Goal: Complete application form

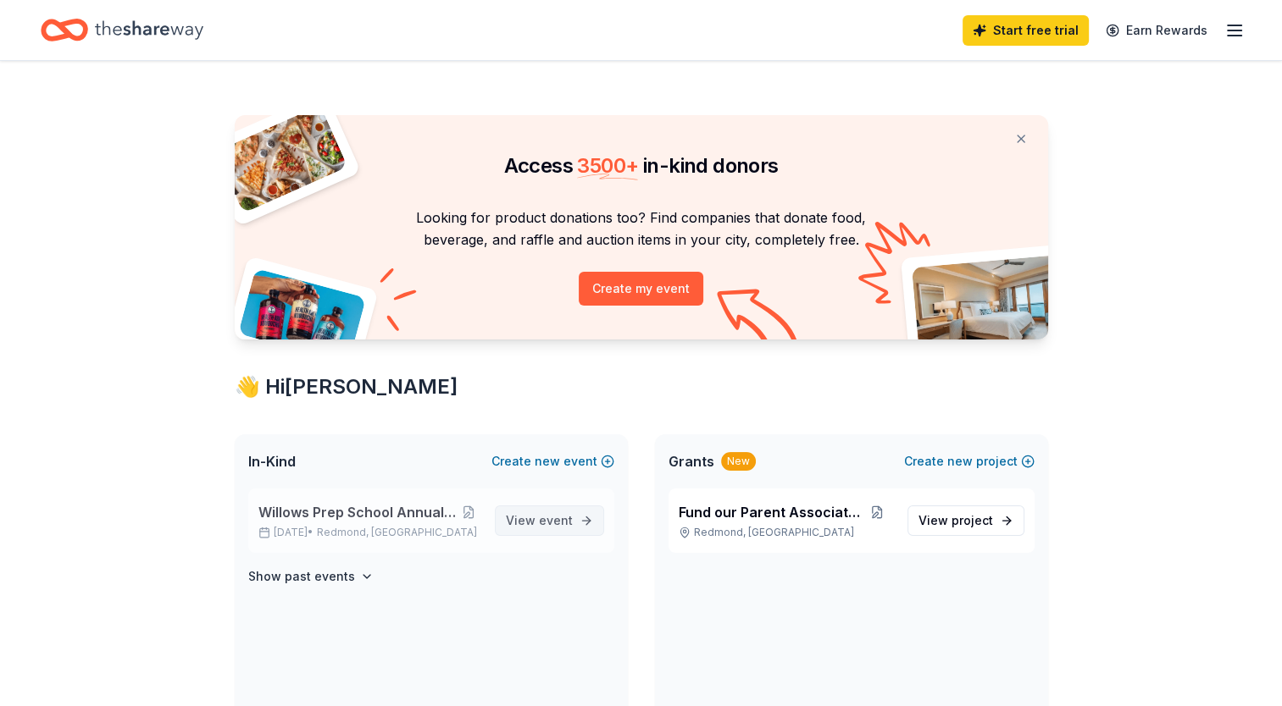
click at [547, 520] on span "event" at bounding box center [556, 520] width 34 height 14
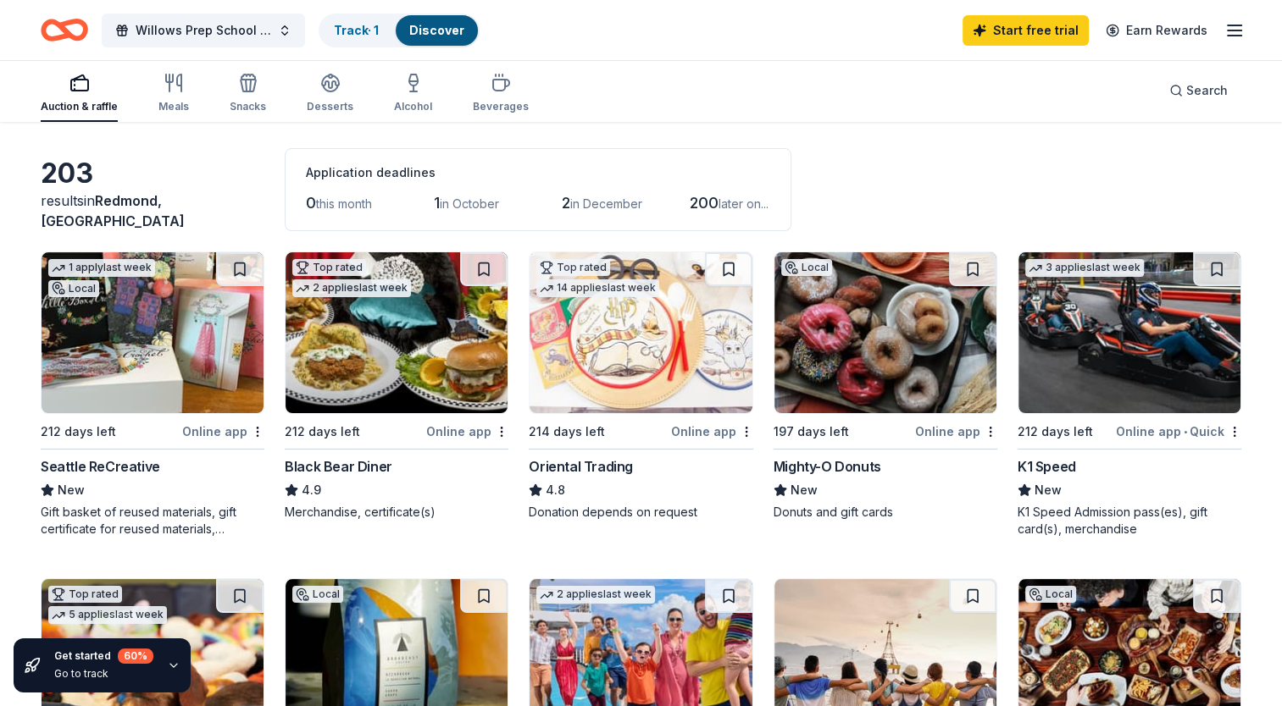
scroll to position [69, 0]
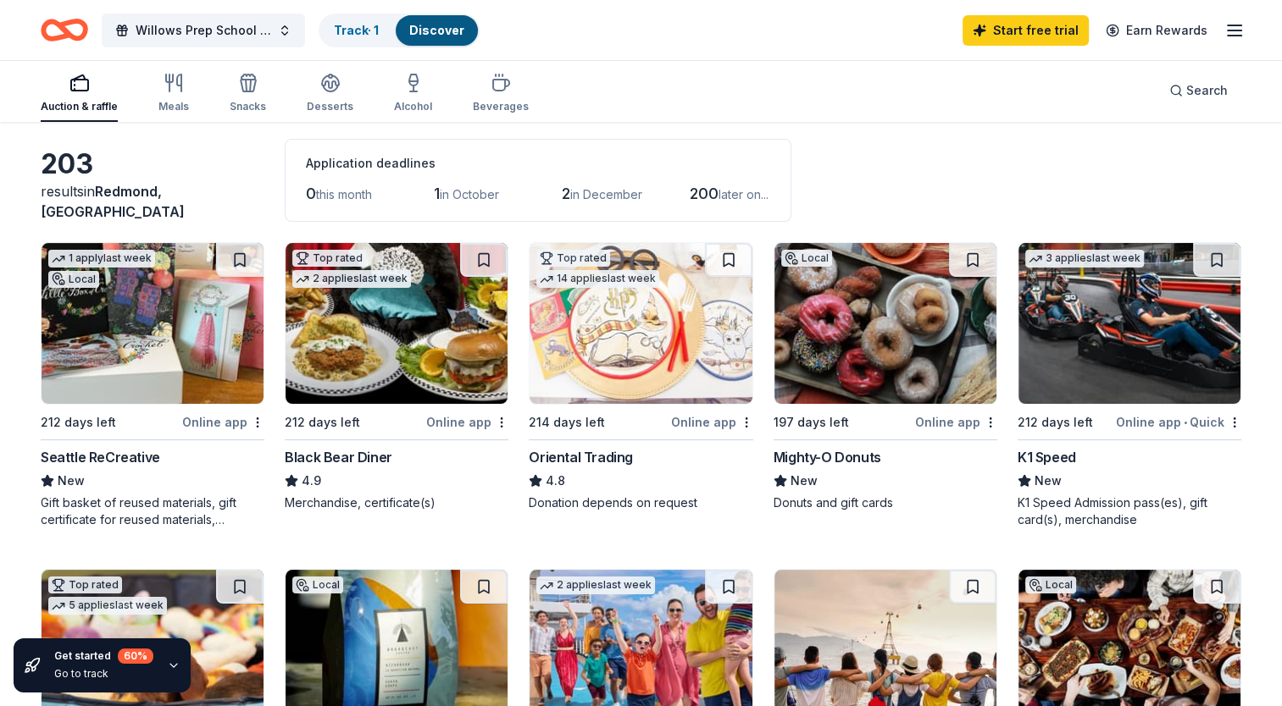
click at [154, 357] on img at bounding box center [153, 323] width 222 height 161
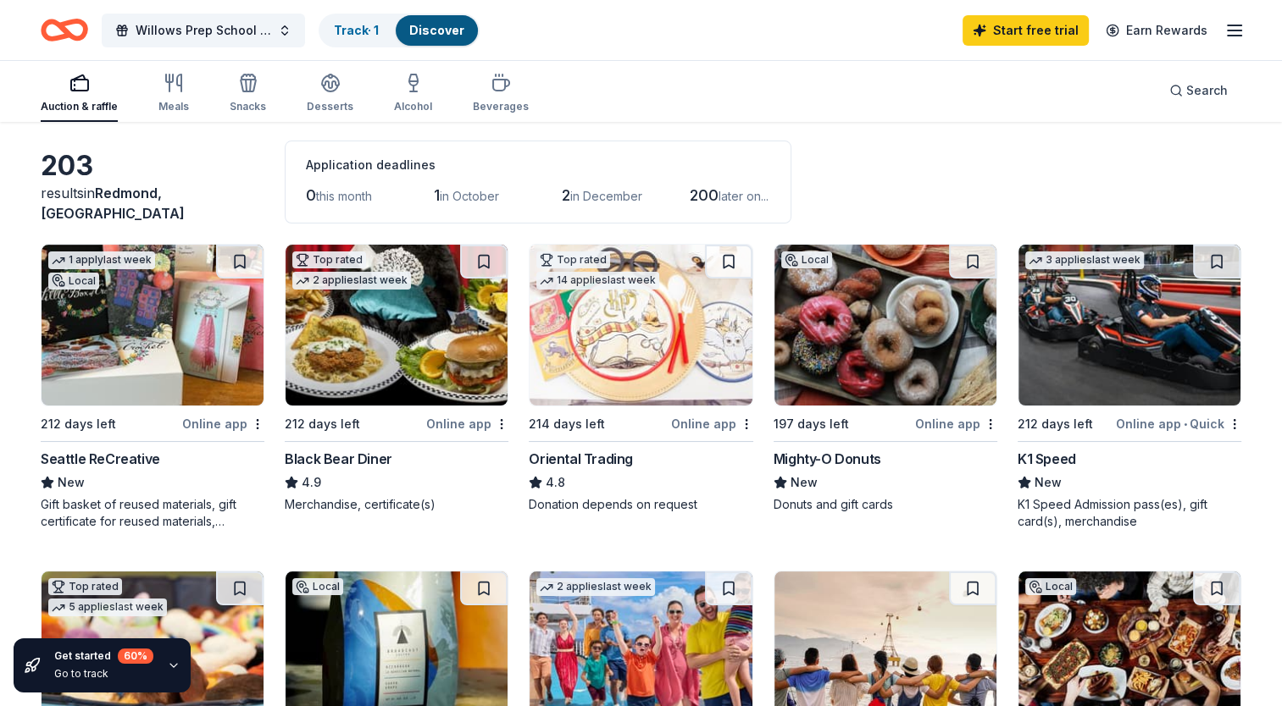
scroll to position [80, 0]
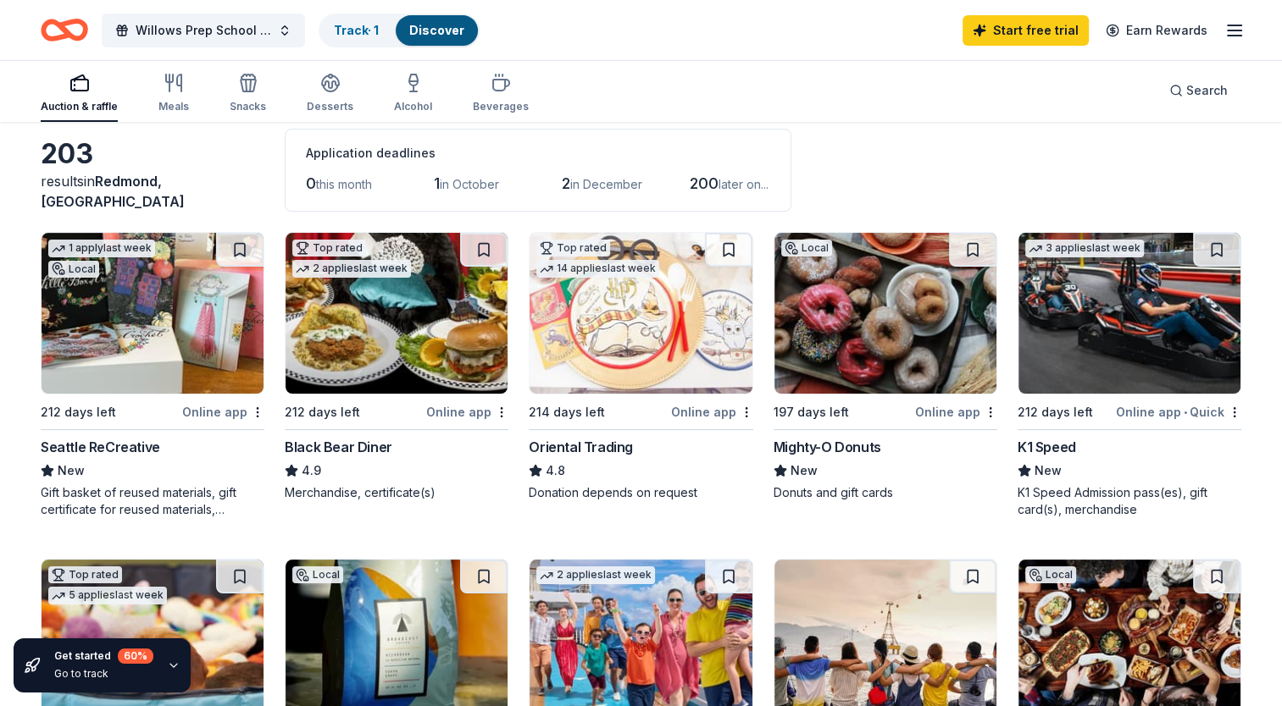
click at [887, 311] on img at bounding box center [885, 313] width 222 height 161
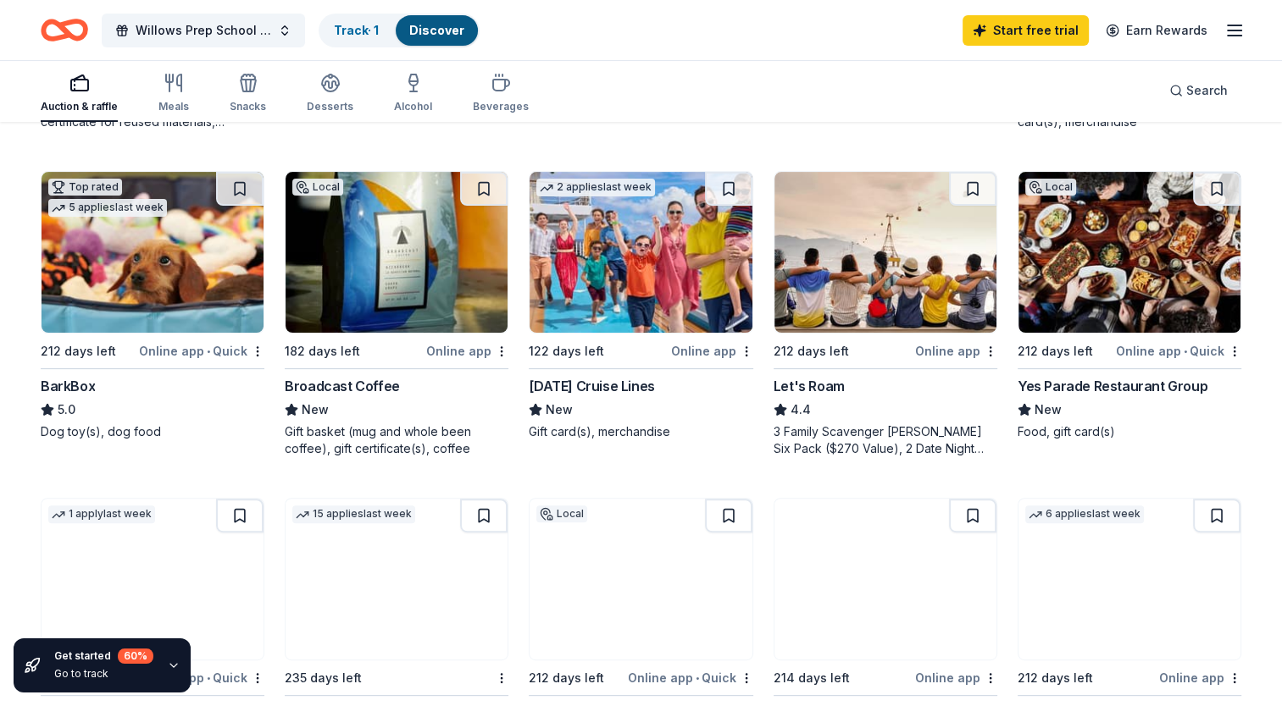
scroll to position [474, 0]
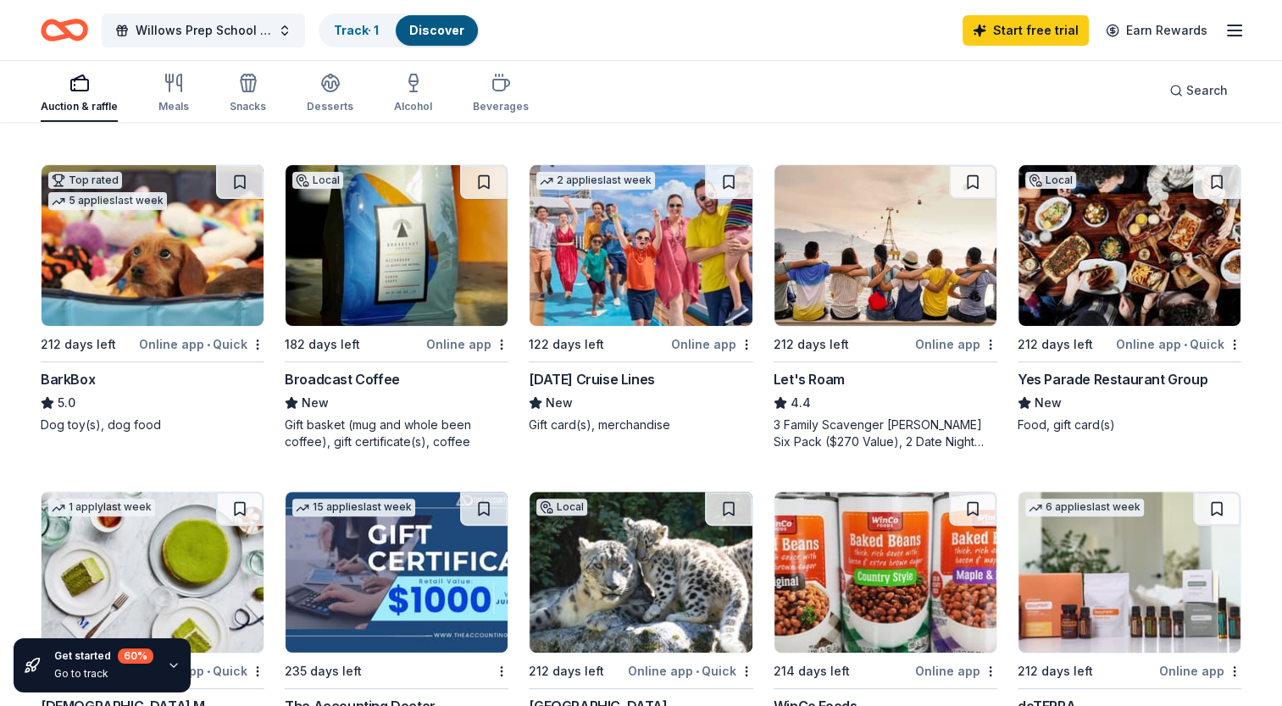
click at [637, 284] on img at bounding box center [640, 245] width 222 height 161
click at [1150, 269] on img at bounding box center [1129, 245] width 222 height 161
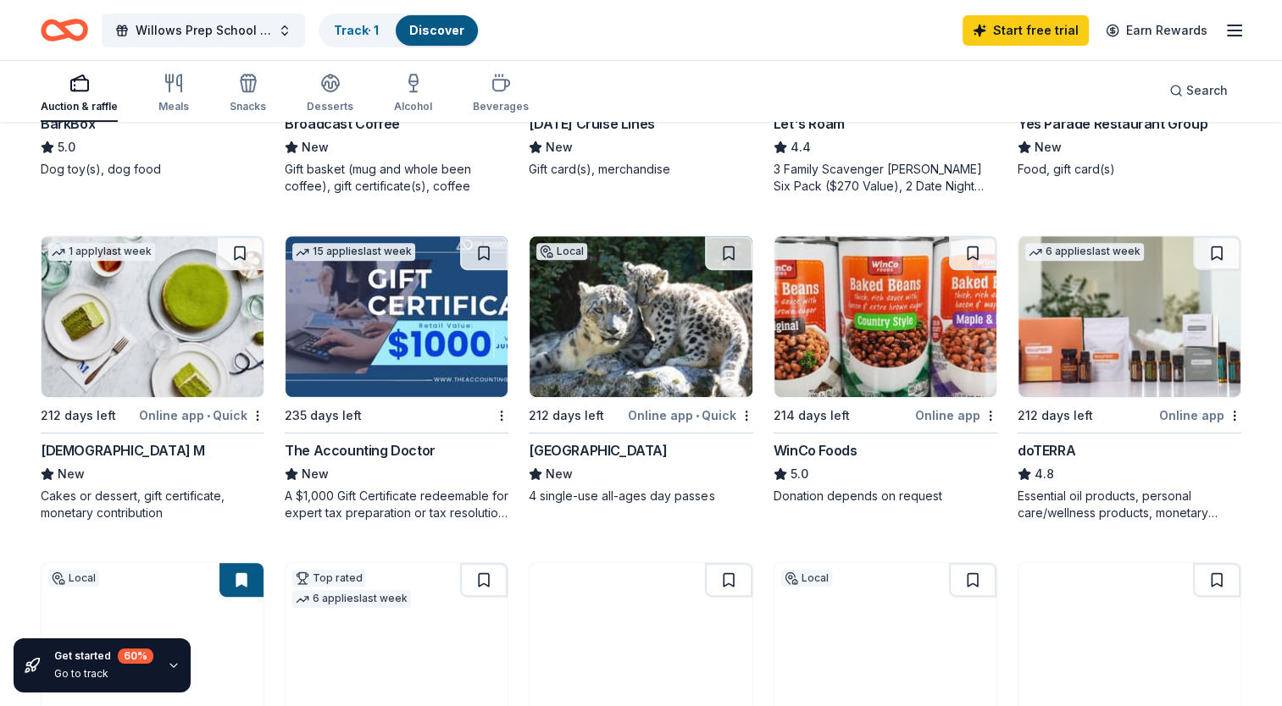
scroll to position [742, 0]
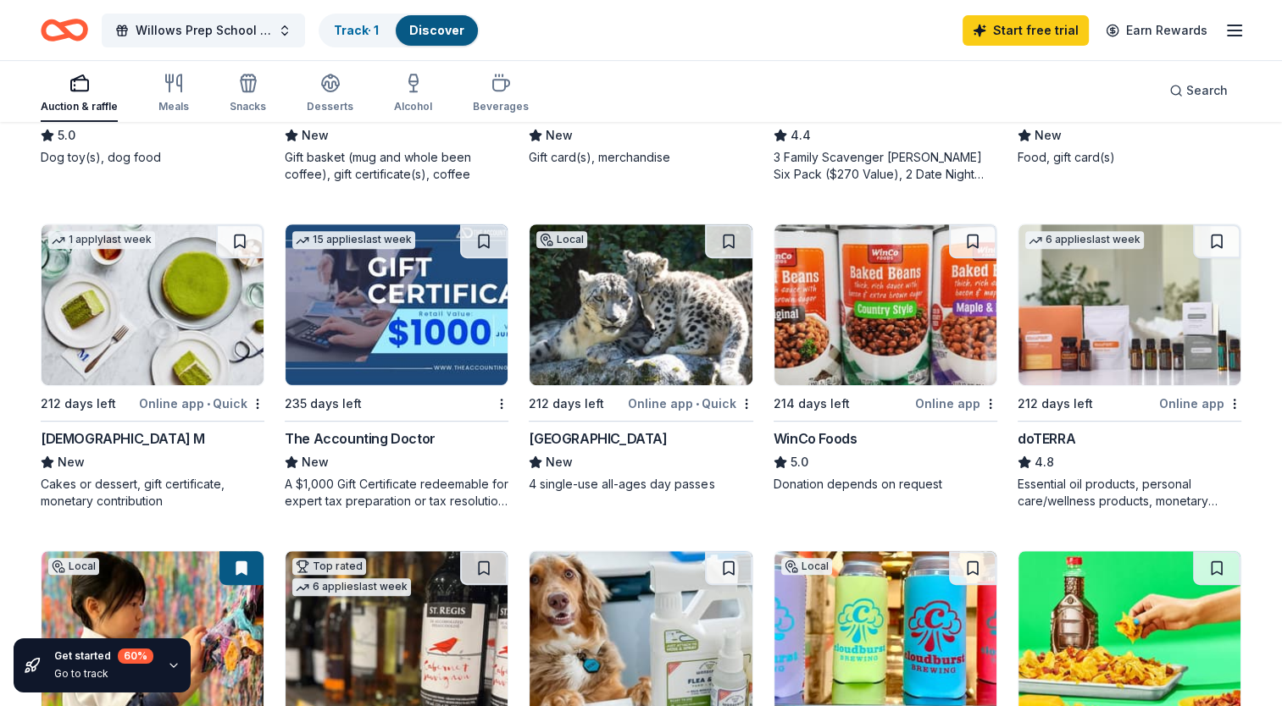
click at [400, 316] on img at bounding box center [396, 304] width 222 height 161
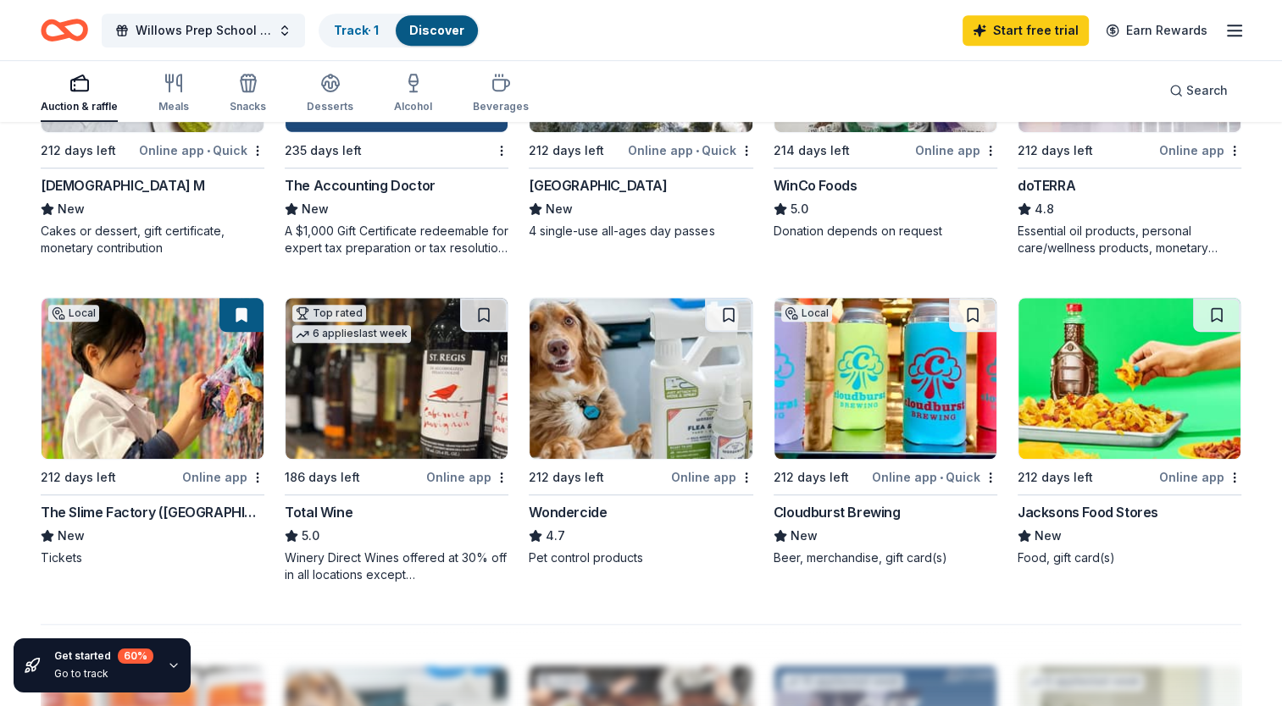
scroll to position [1005, 0]
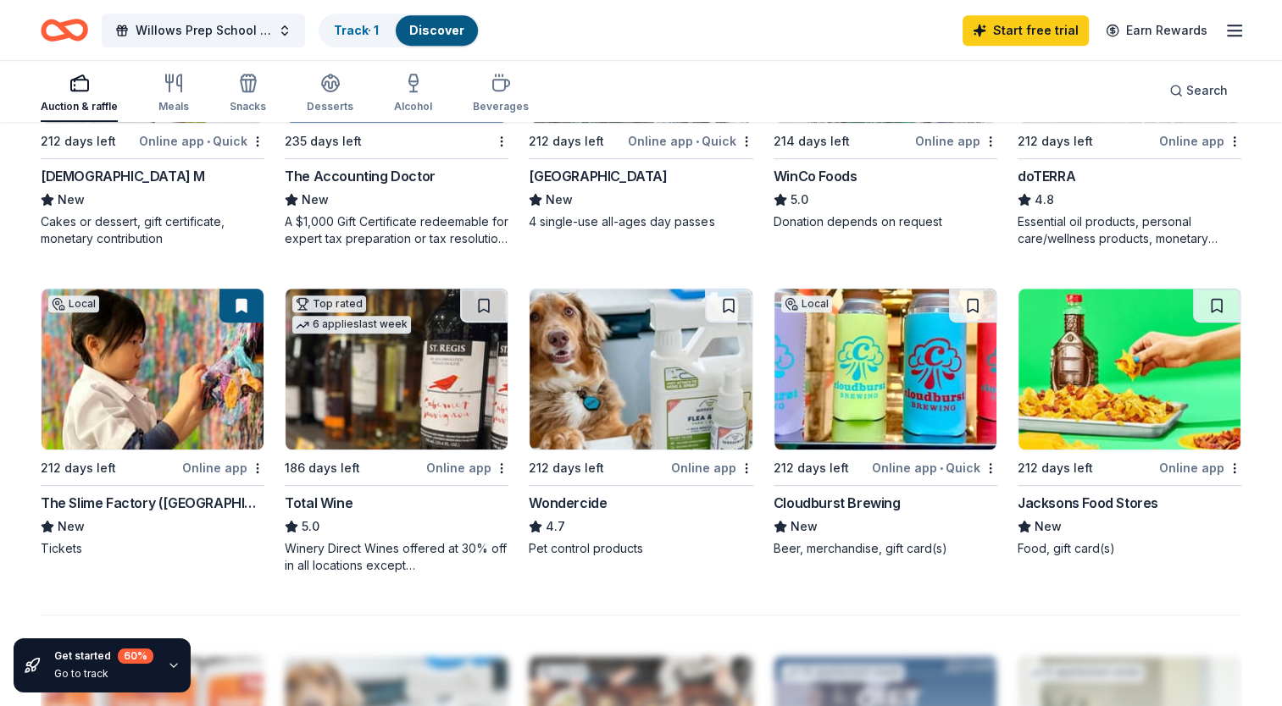
click at [376, 368] on img at bounding box center [396, 369] width 222 height 161
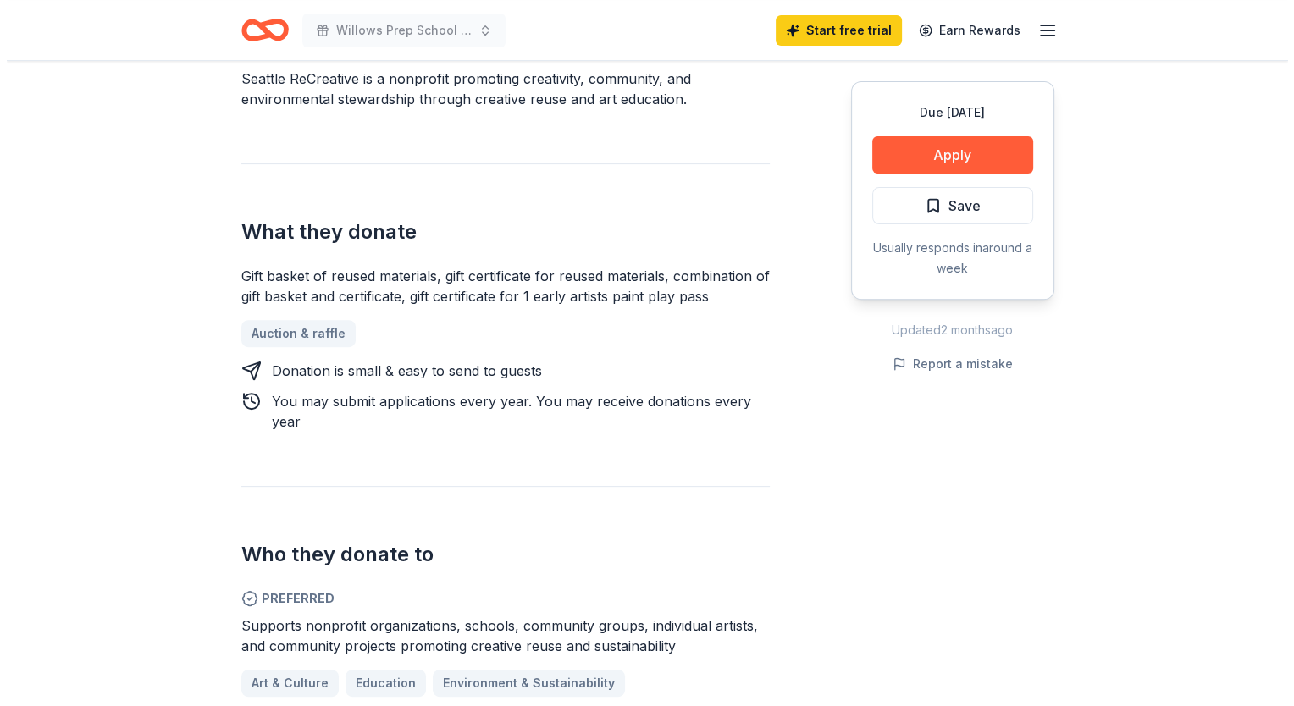
scroll to position [534, 0]
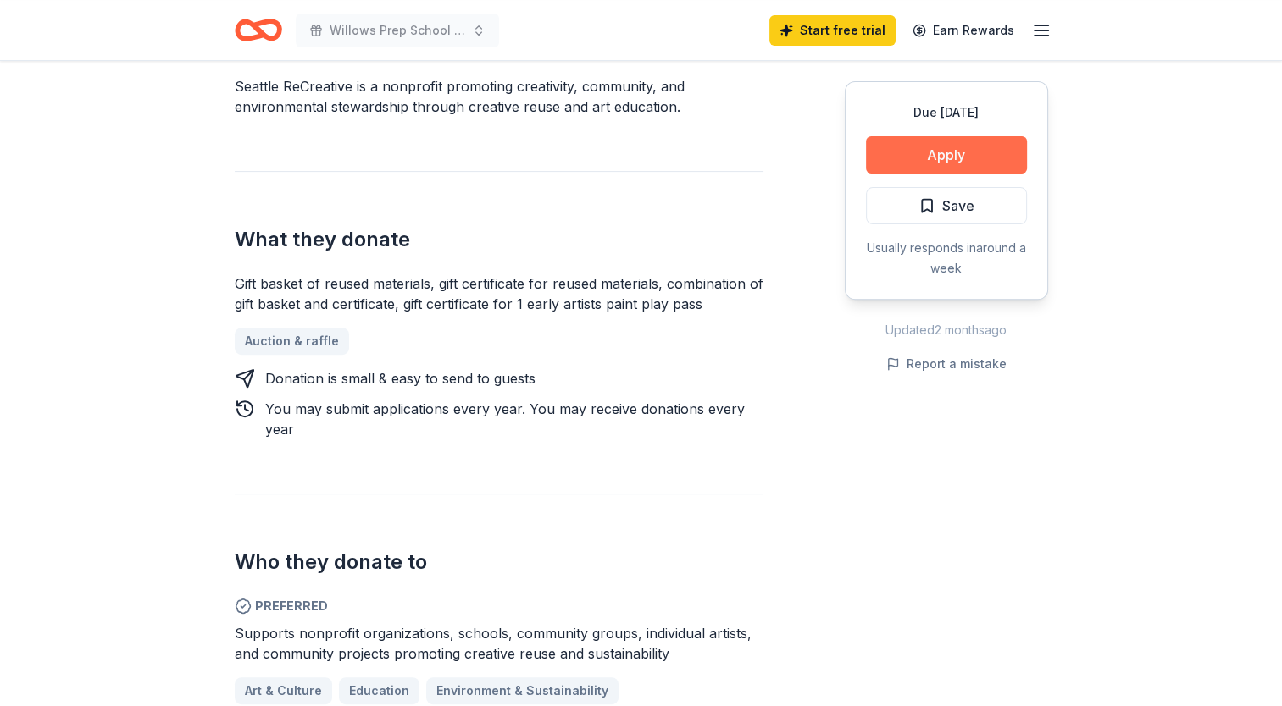
click at [916, 149] on button "Apply" at bounding box center [946, 154] width 161 height 37
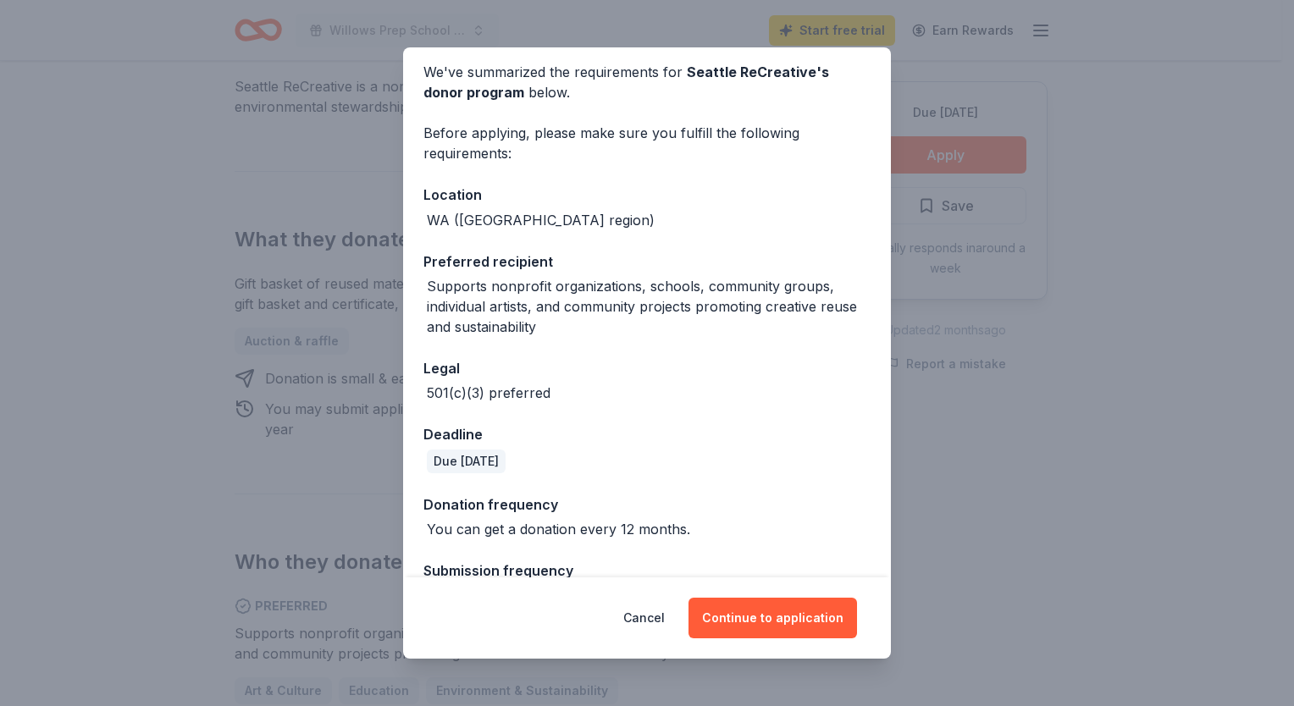
scroll to position [115, 0]
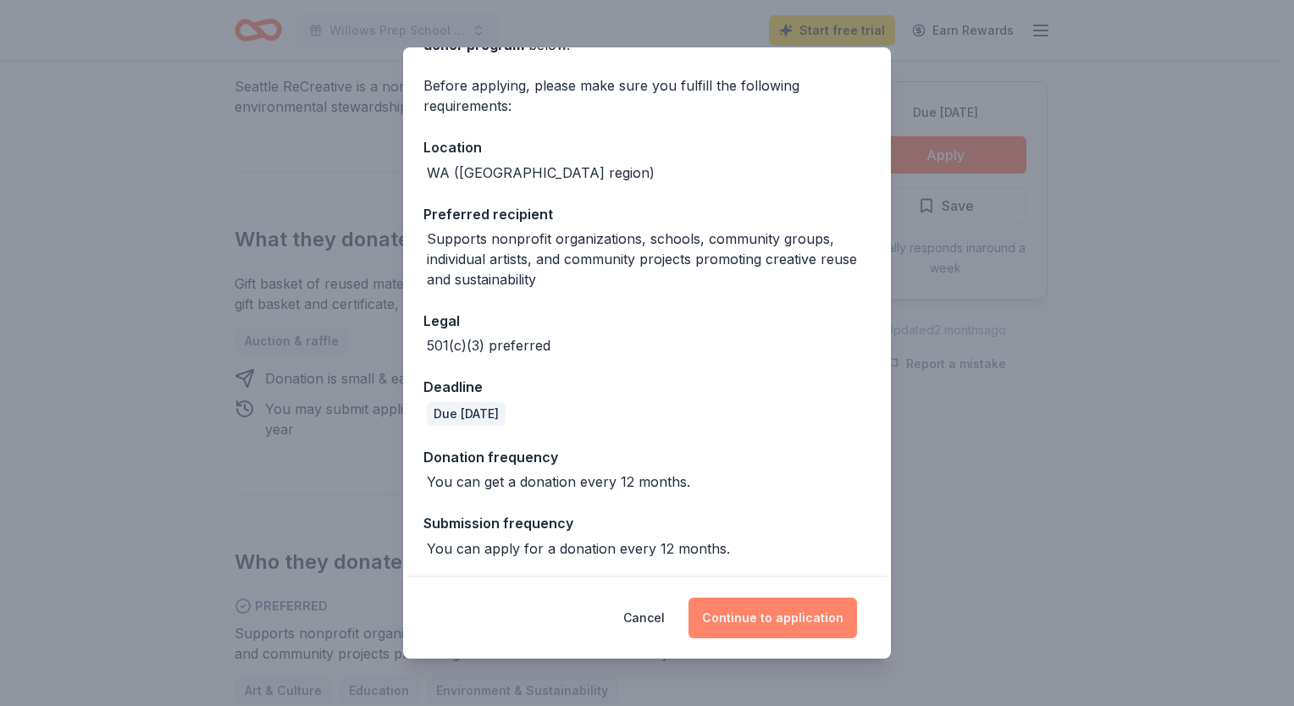
click at [800, 615] on button "Continue to application" at bounding box center [773, 618] width 169 height 41
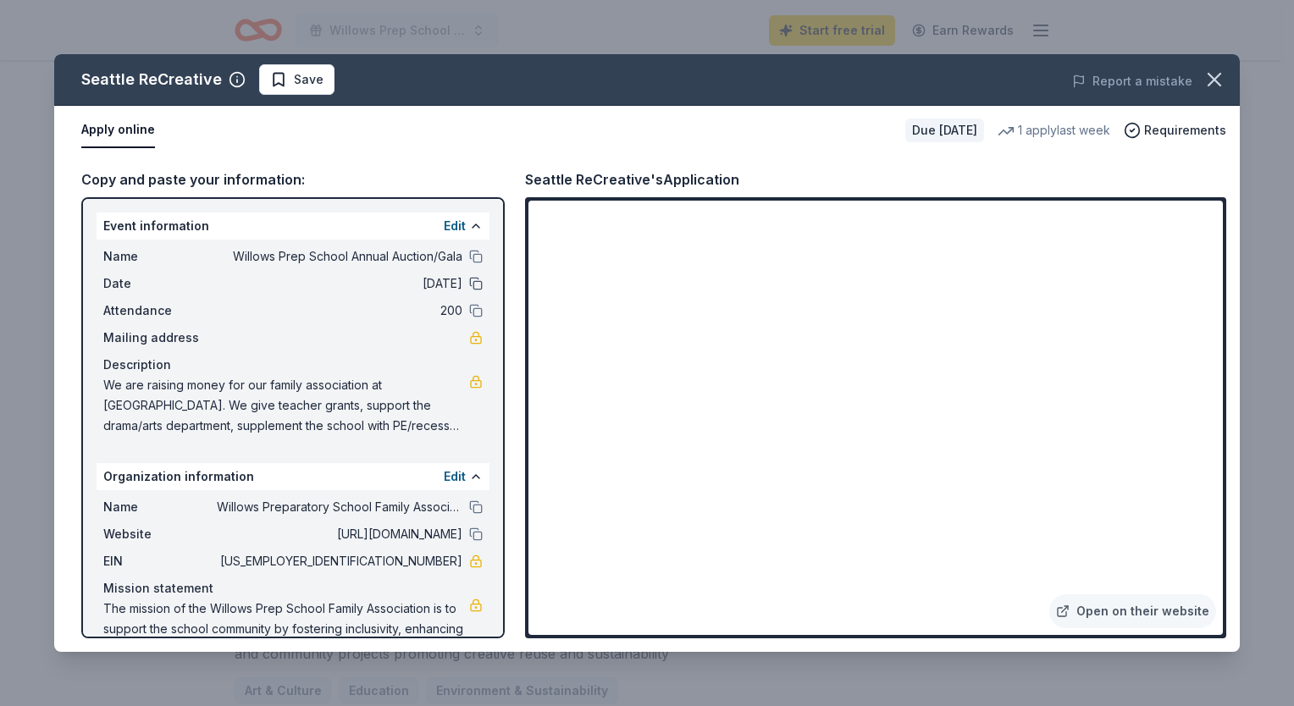
click at [469, 283] on button at bounding box center [476, 284] width 14 height 14
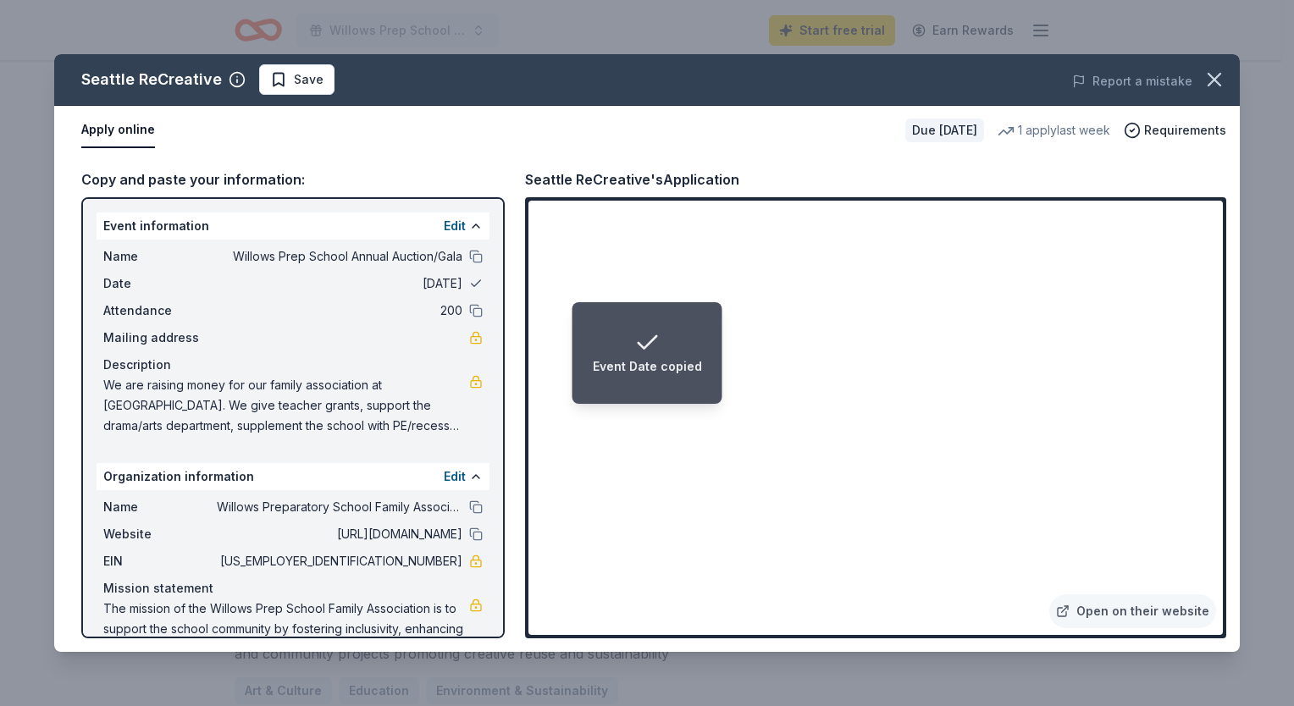
click at [469, 283] on button at bounding box center [476, 284] width 14 height 14
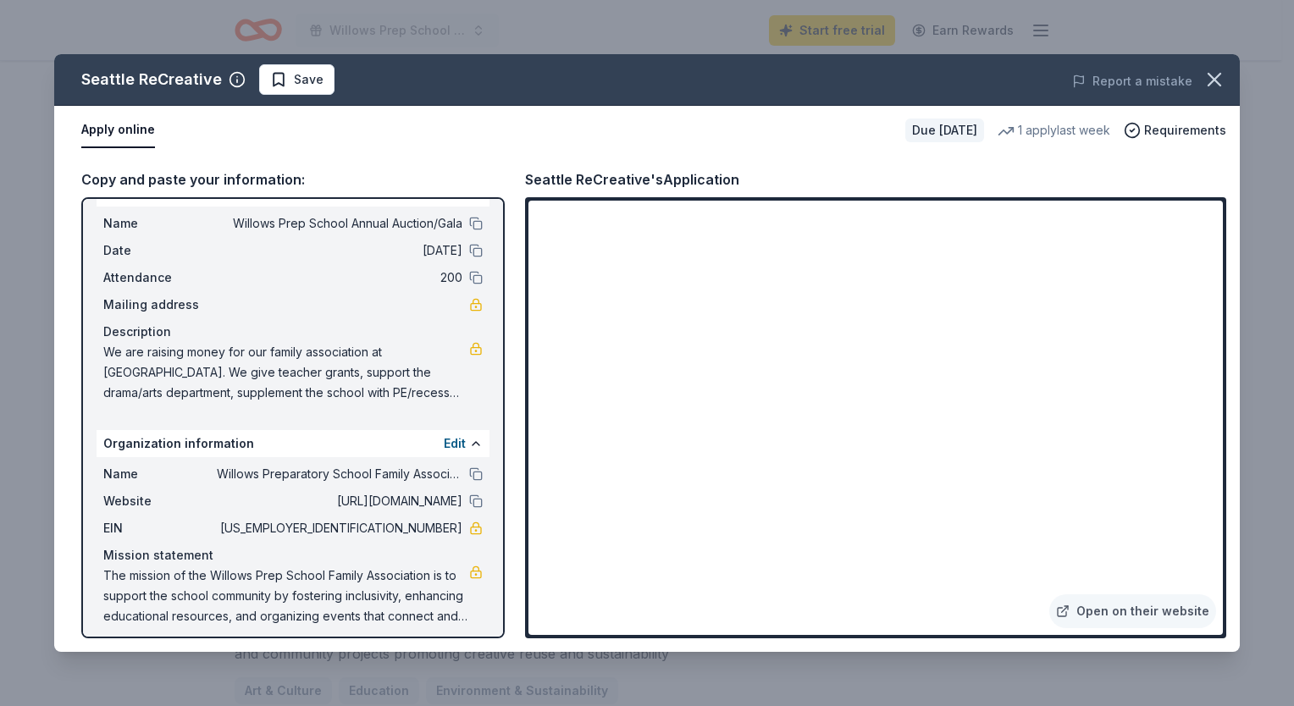
scroll to position [42, 0]
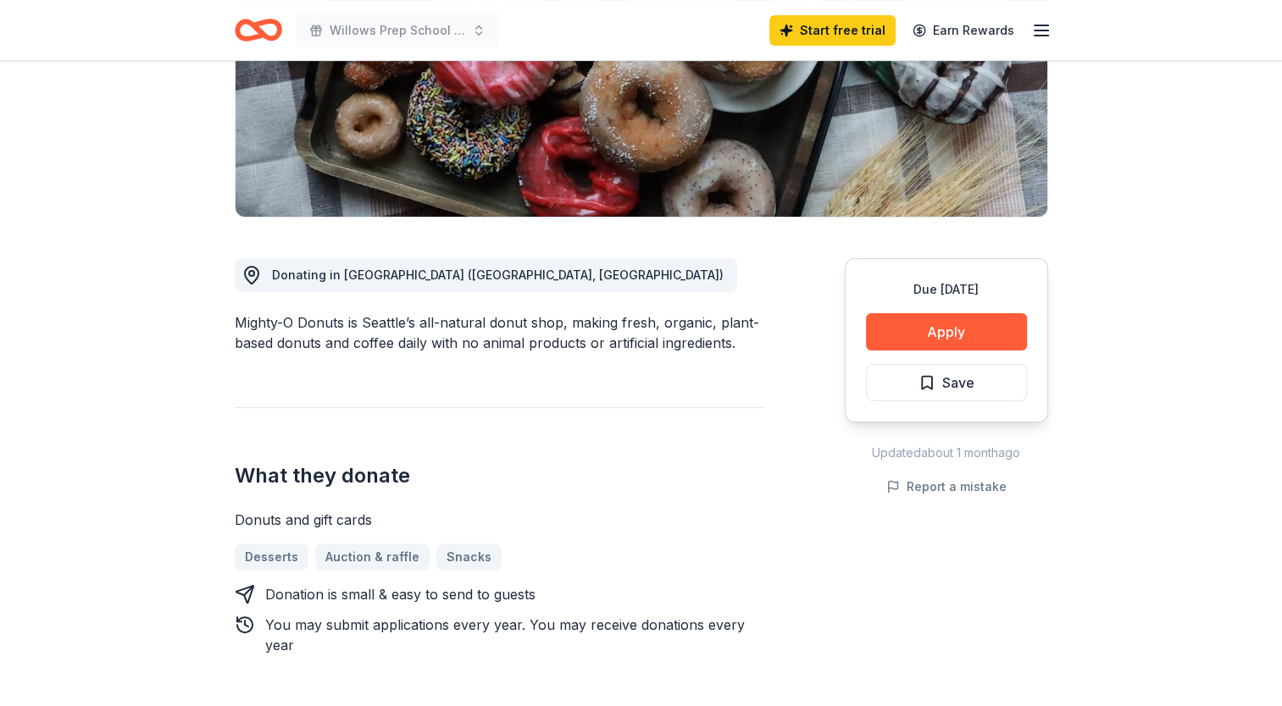
scroll to position [307, 0]
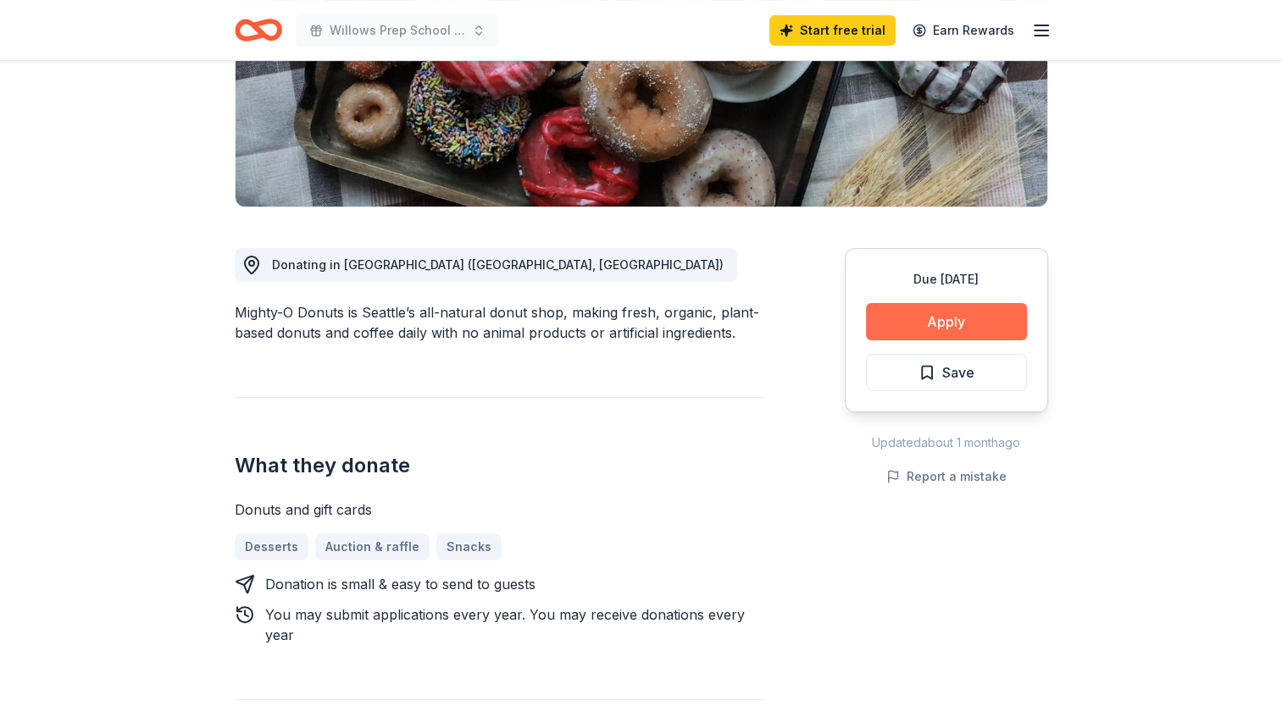
click at [883, 324] on button "Apply" at bounding box center [946, 321] width 161 height 37
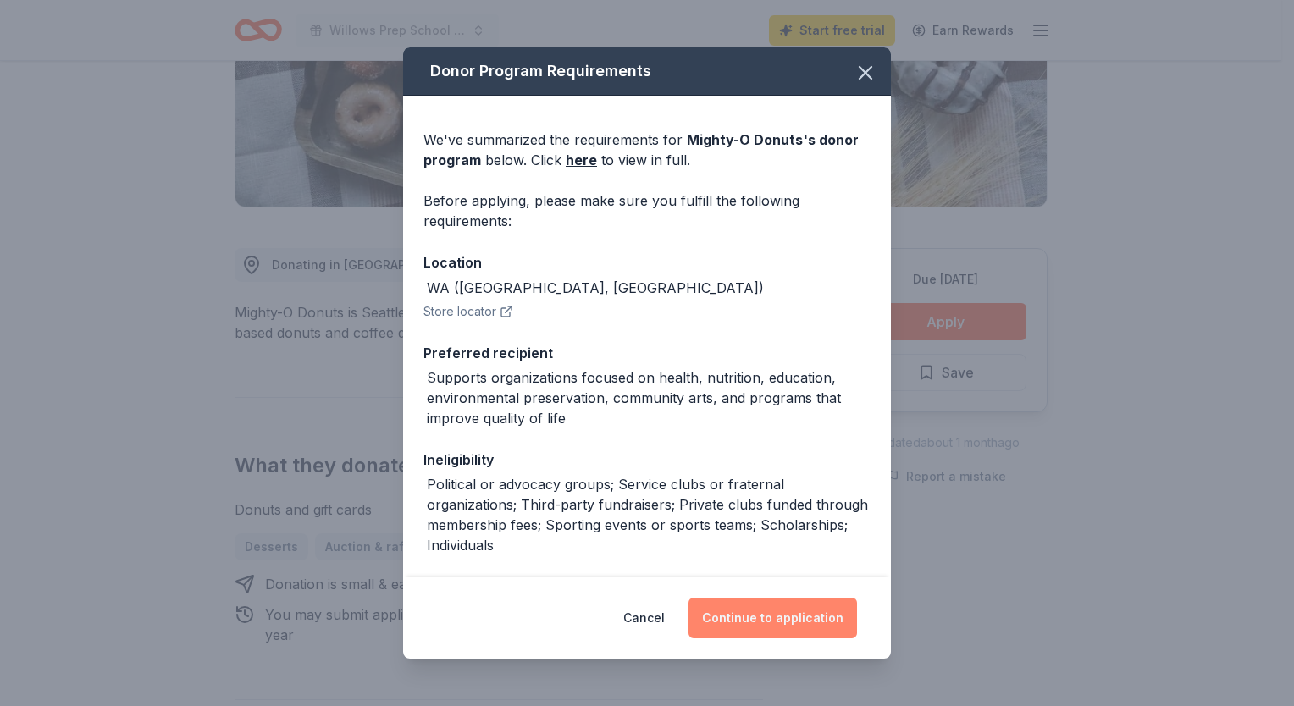
click at [752, 627] on button "Continue to application" at bounding box center [773, 618] width 169 height 41
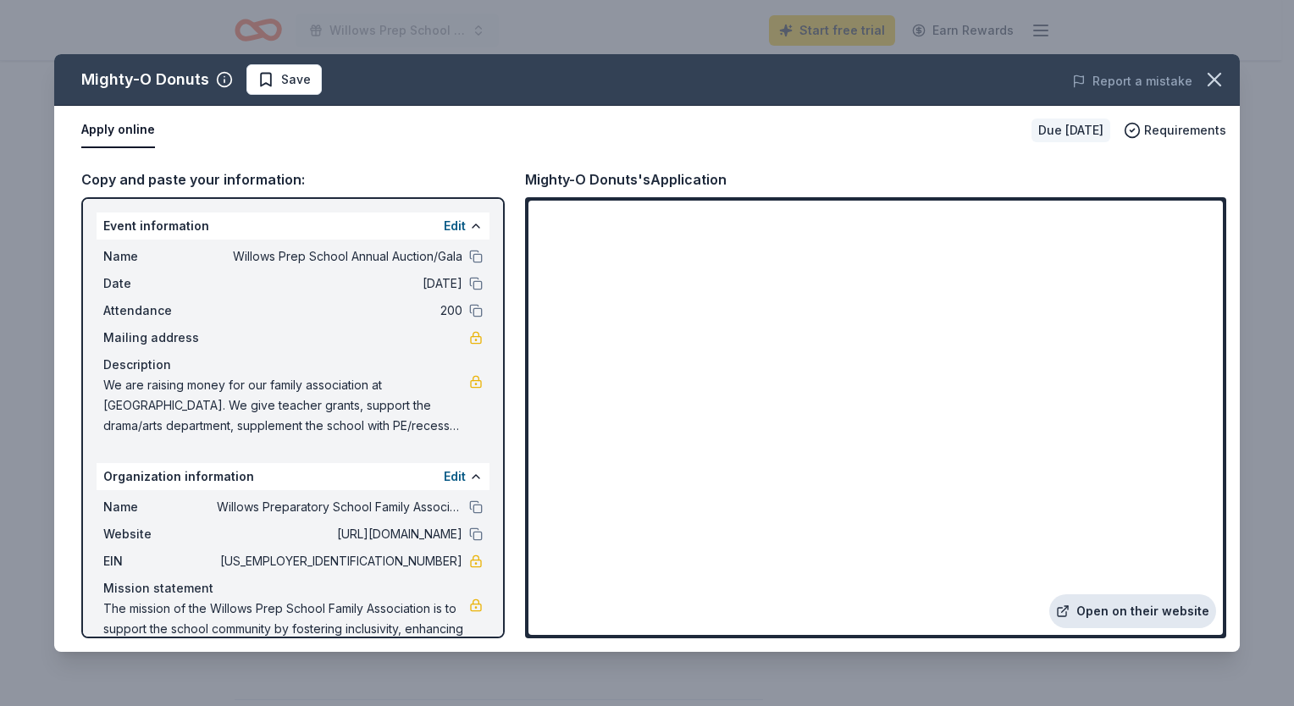
click at [1138, 615] on link "Open on their website" at bounding box center [1133, 612] width 167 height 34
click at [1218, 76] on icon "button" at bounding box center [1215, 80] width 12 height 12
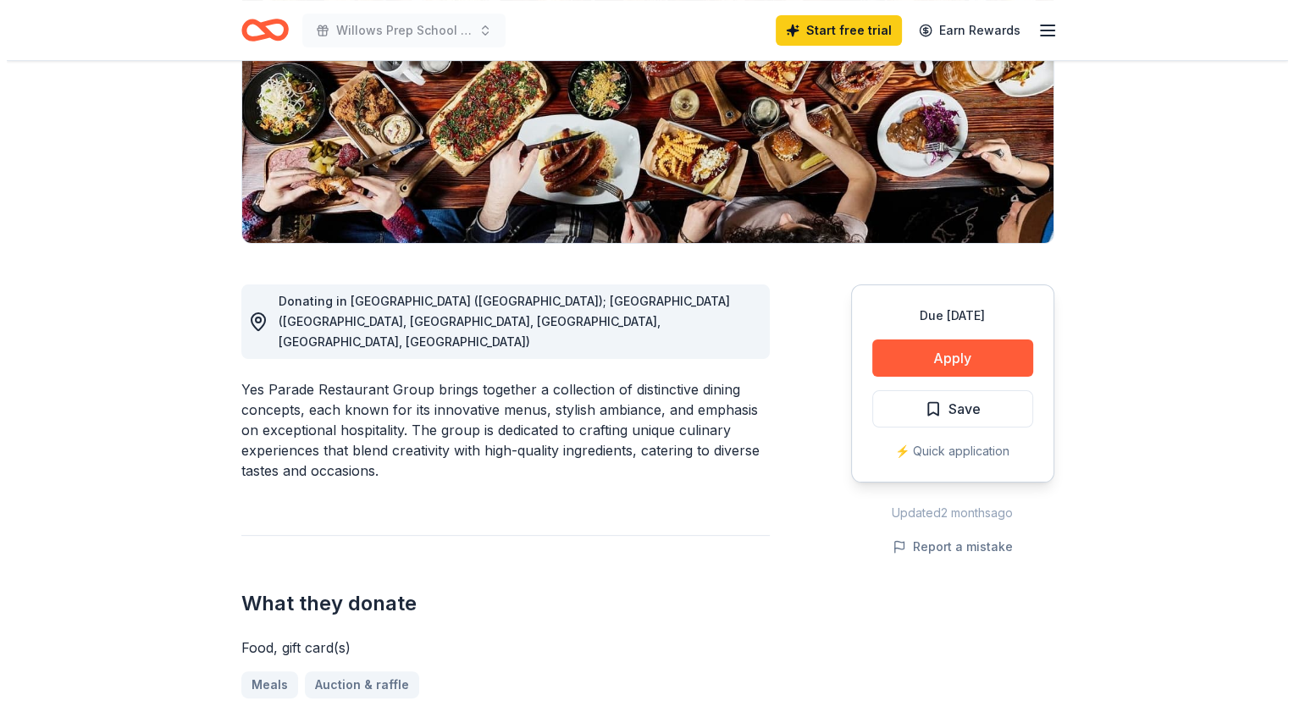
scroll to position [274, 0]
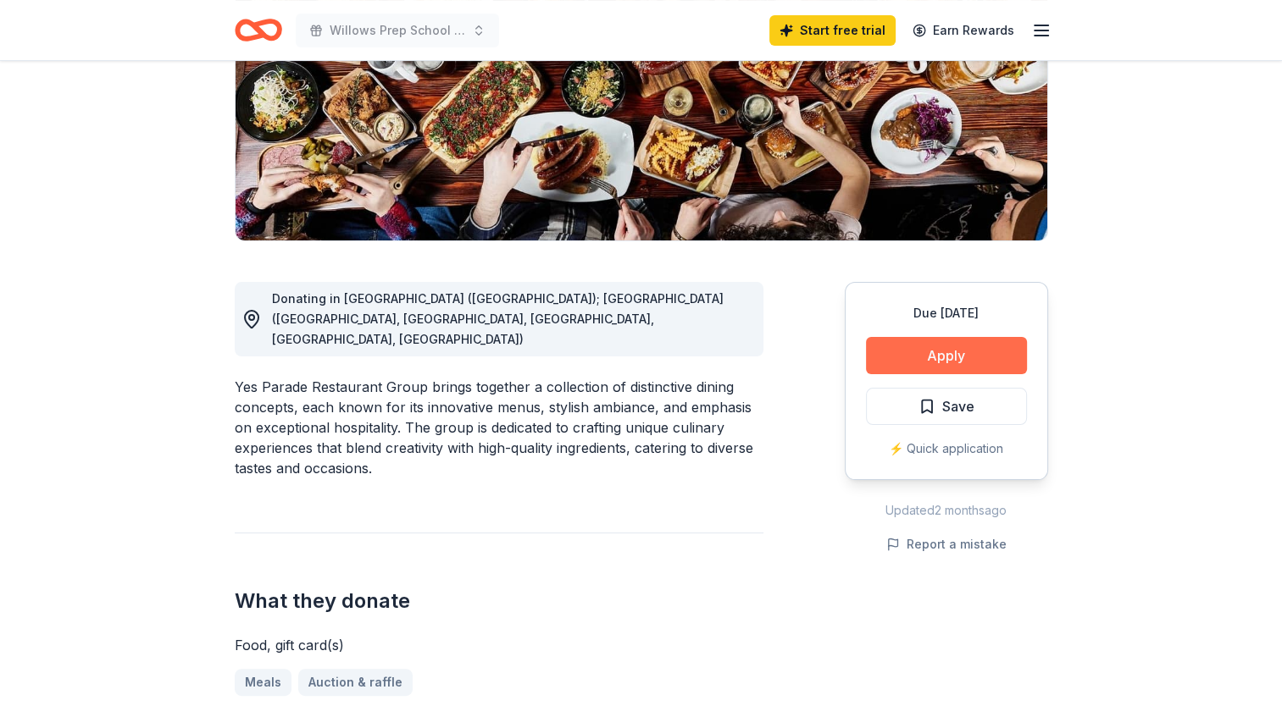
click at [974, 358] on button "Apply" at bounding box center [946, 355] width 161 height 37
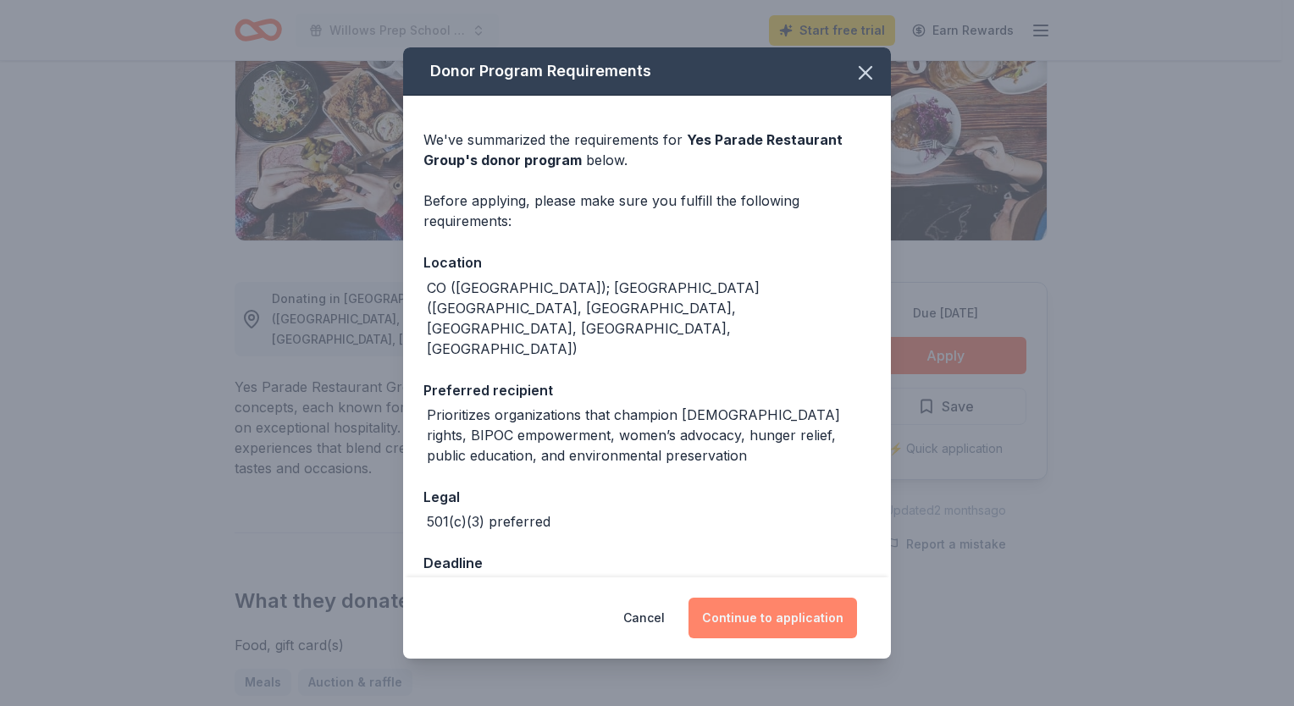
click at [752, 613] on button "Continue to application" at bounding box center [773, 618] width 169 height 41
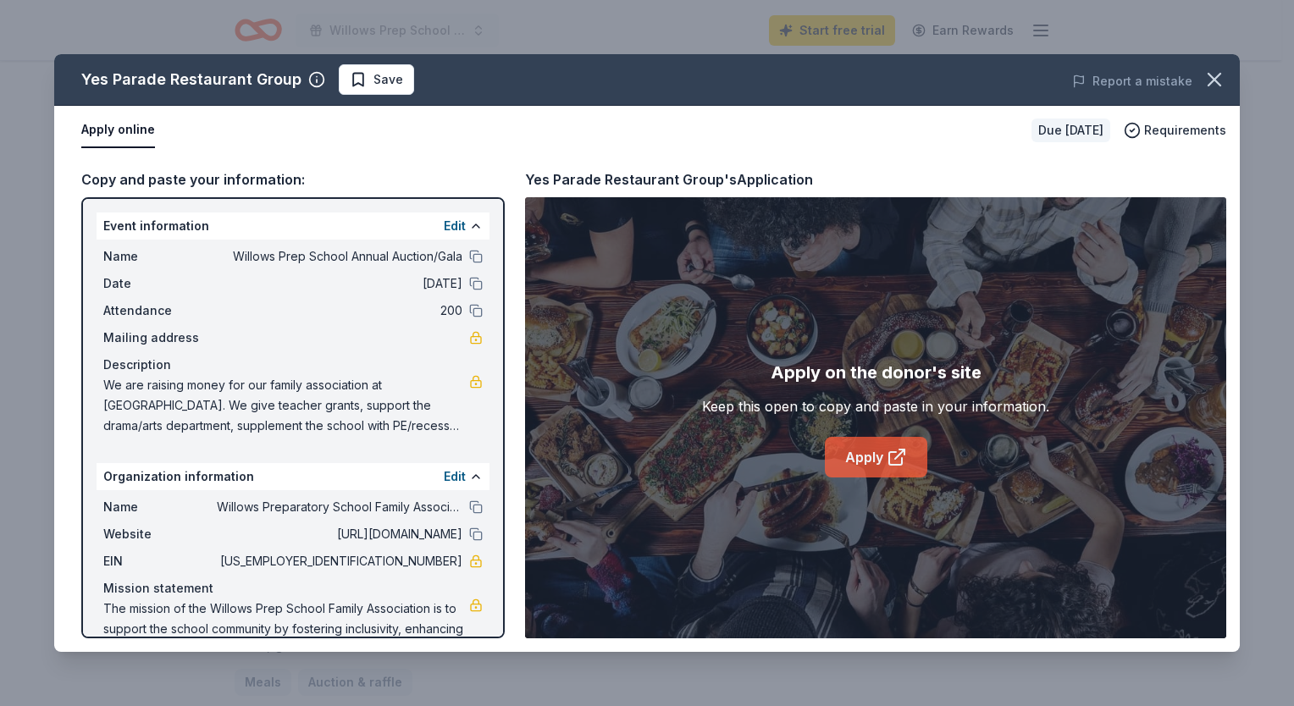
click at [887, 462] on icon at bounding box center [897, 457] width 20 height 20
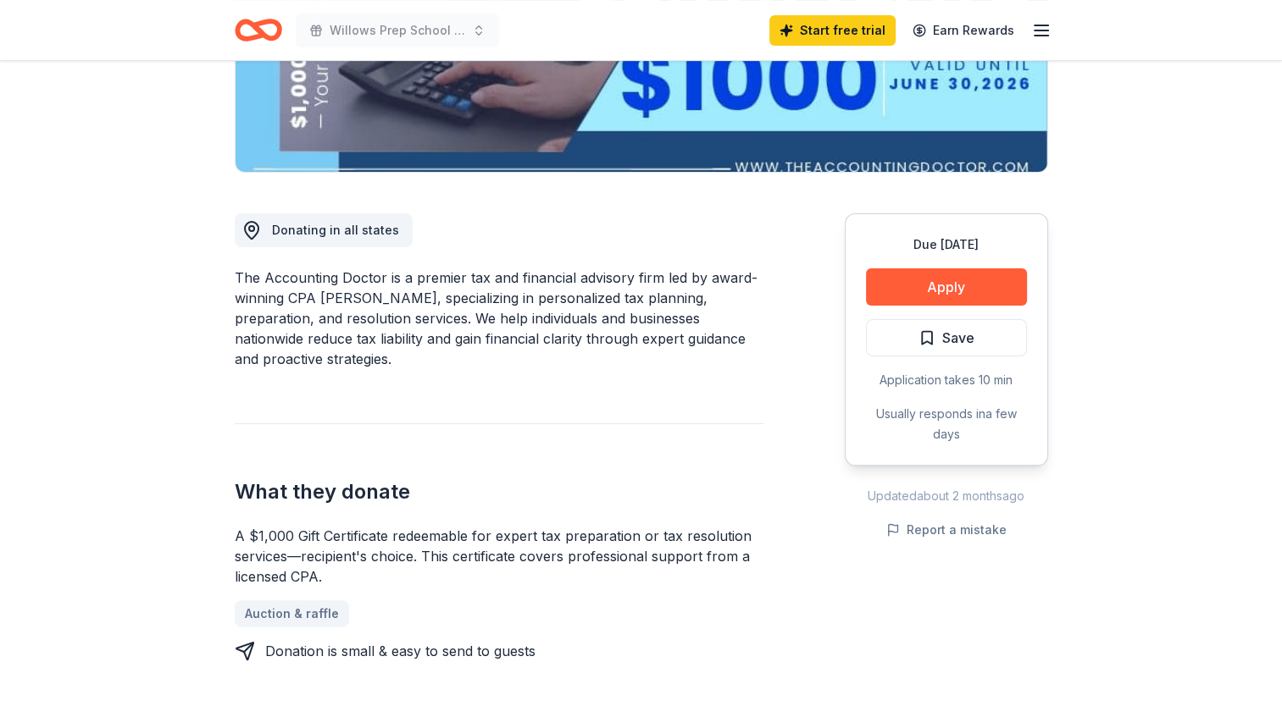
scroll to position [328, 0]
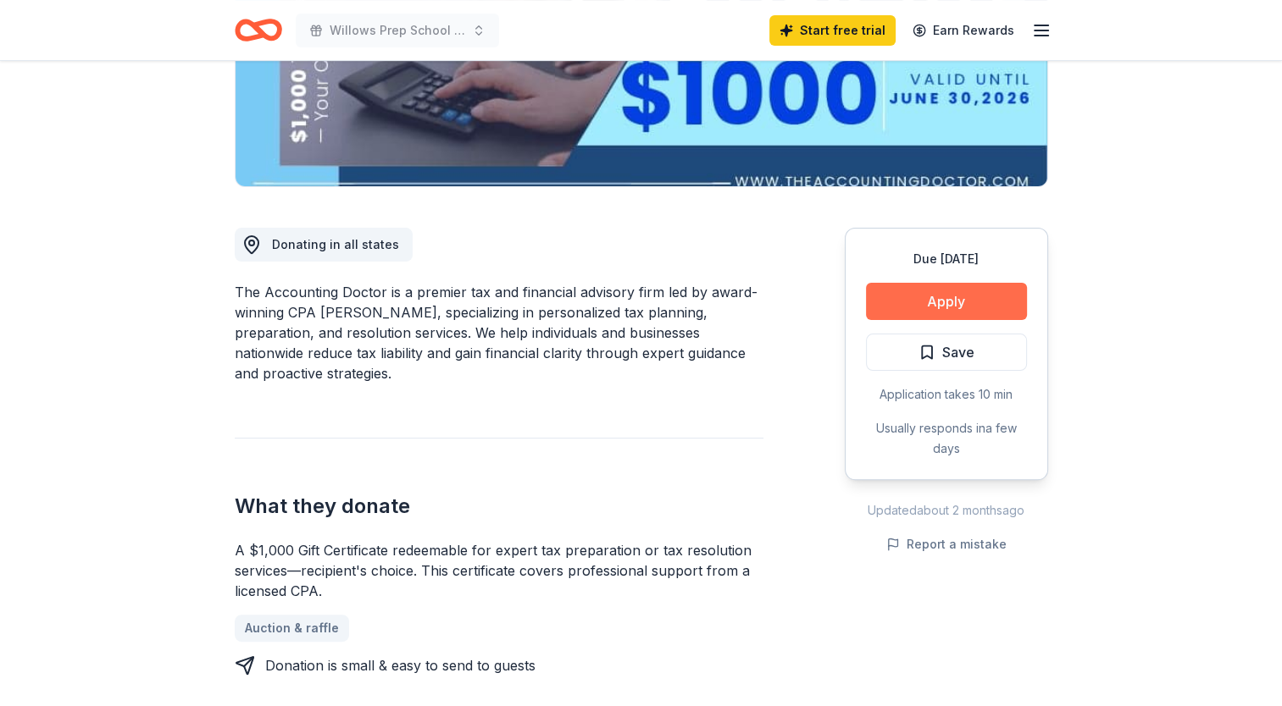
click at [979, 297] on button "Apply" at bounding box center [946, 301] width 161 height 37
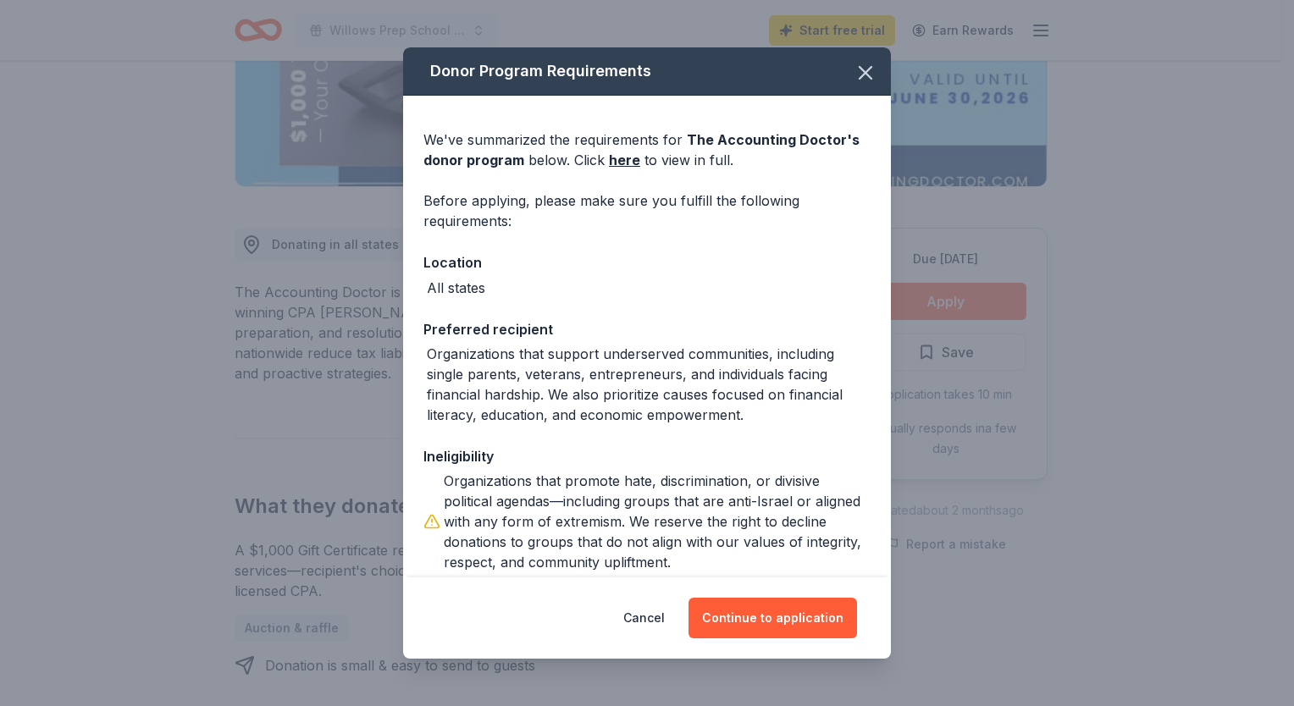
click at [979, 297] on div "Donor Program Requirements We've summarized the requirements for The Accounting…" at bounding box center [647, 353] width 1294 height 706
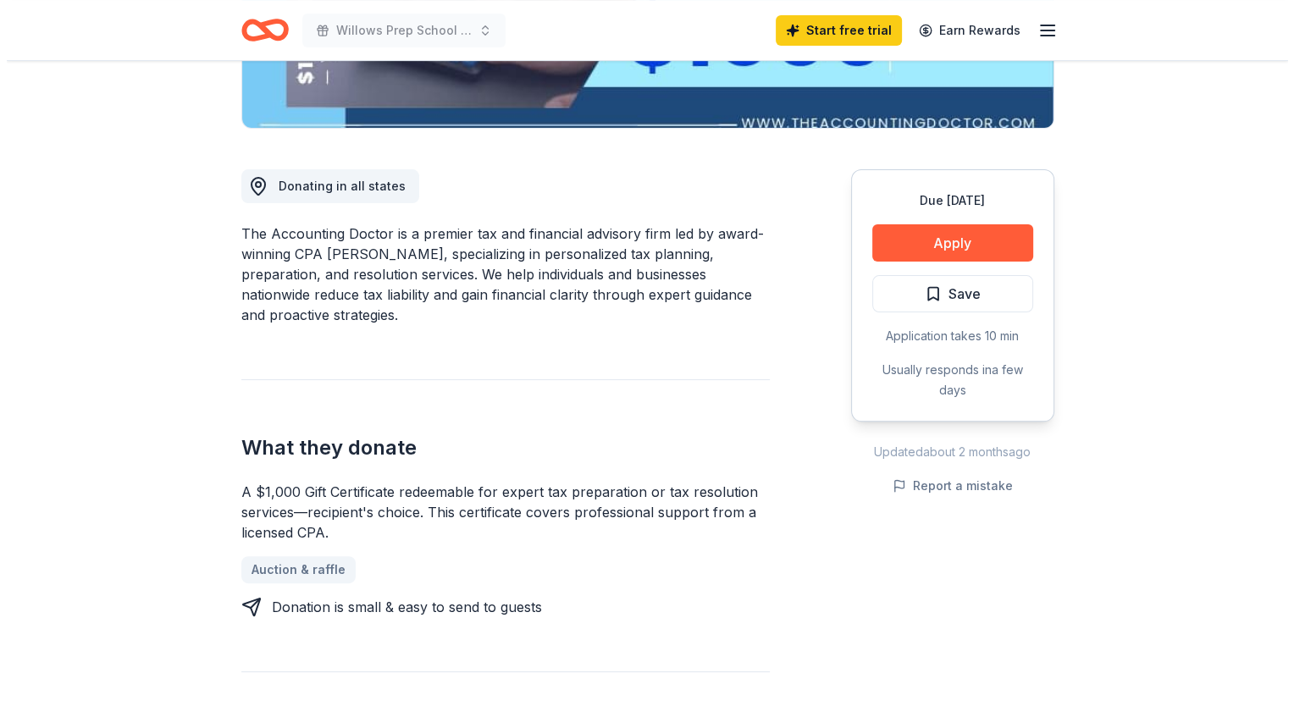
scroll to position [390, 0]
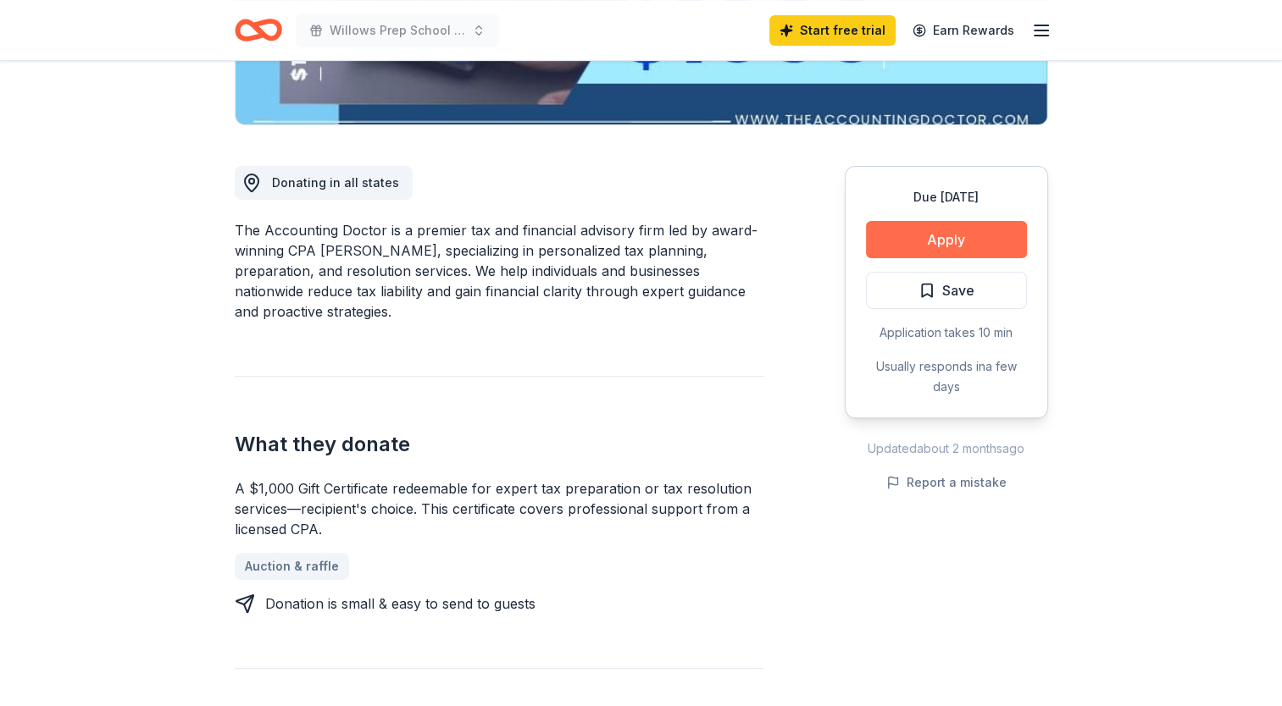
click at [972, 241] on button "Apply" at bounding box center [946, 239] width 161 height 37
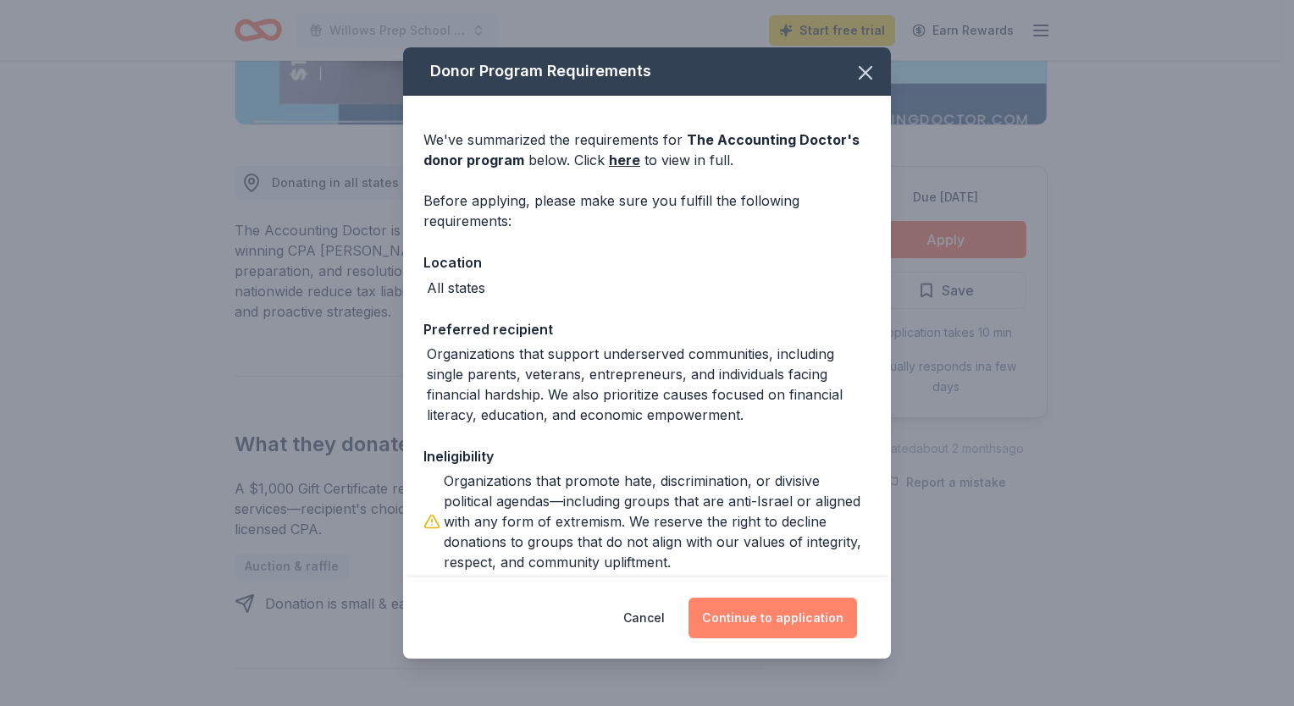
click at [775, 612] on button "Continue to application" at bounding box center [773, 618] width 169 height 41
